Goal: Task Accomplishment & Management: Manage account settings

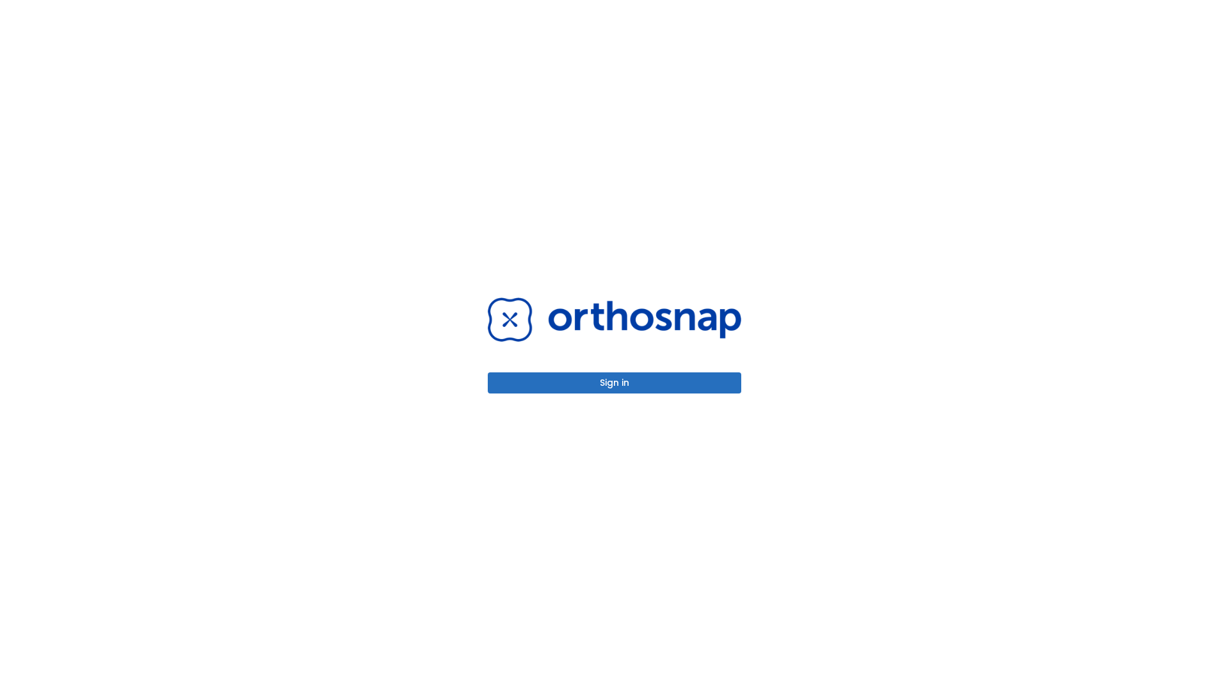
click at [614, 383] on button "Sign in" at bounding box center [614, 382] width 253 height 21
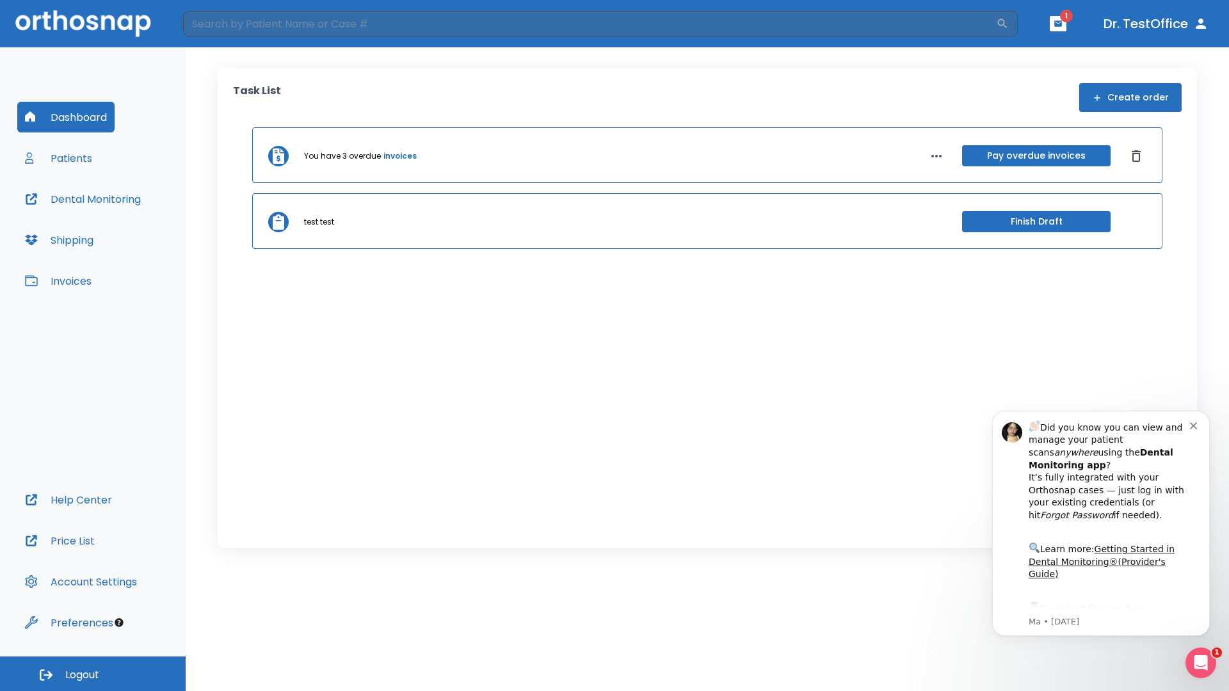
click at [93, 674] on span "Logout" at bounding box center [82, 675] width 34 height 14
